Goal: Task Accomplishment & Management: Manage account settings

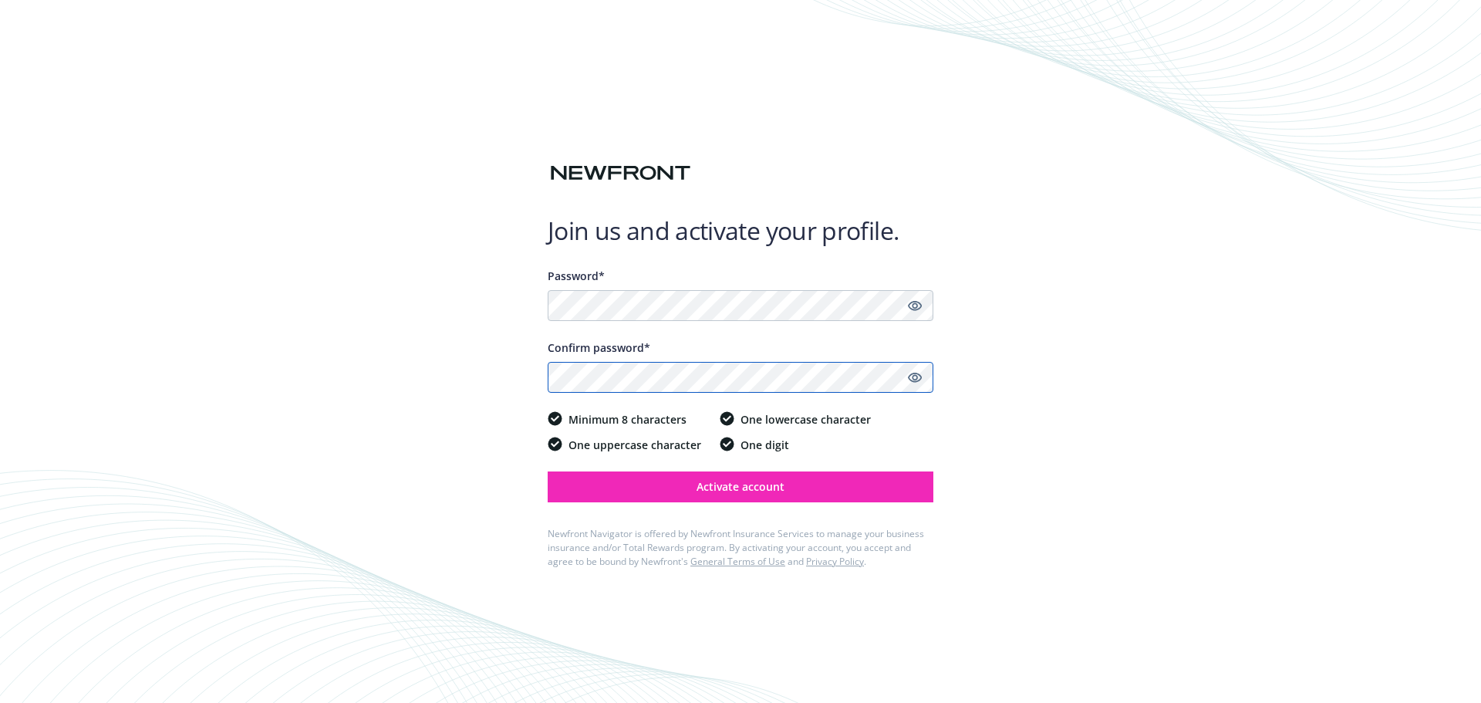
click at [548, 471] on button "Activate account" at bounding box center [741, 486] width 386 height 31
